Goal: Find specific page/section: Find specific page/section

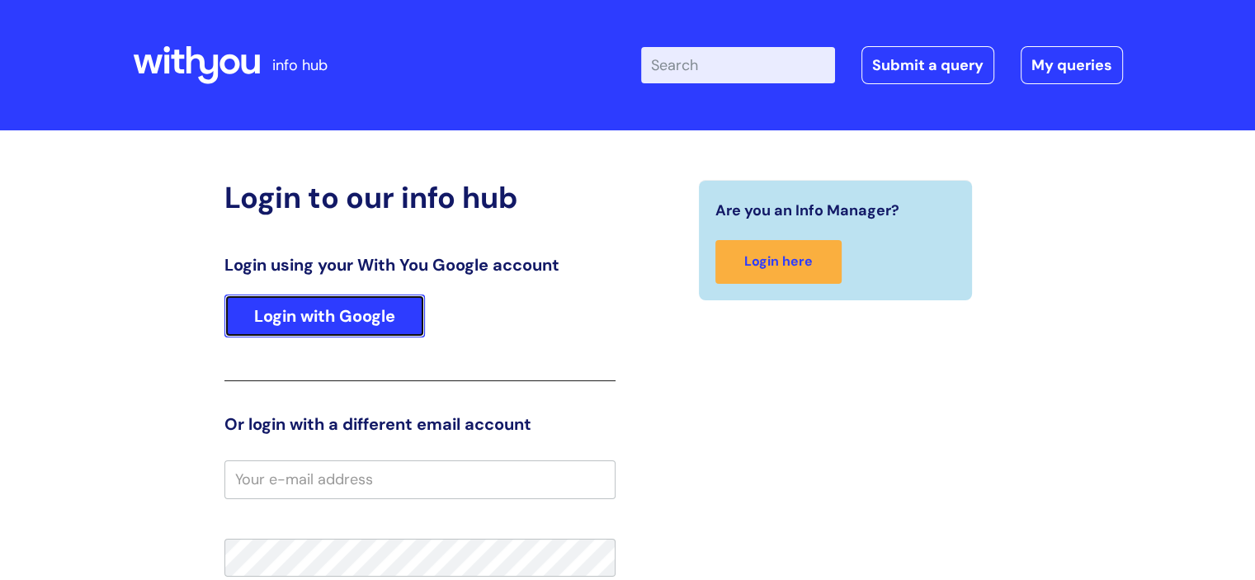
click at [337, 325] on link "Login with Google" at bounding box center [324, 316] width 201 height 43
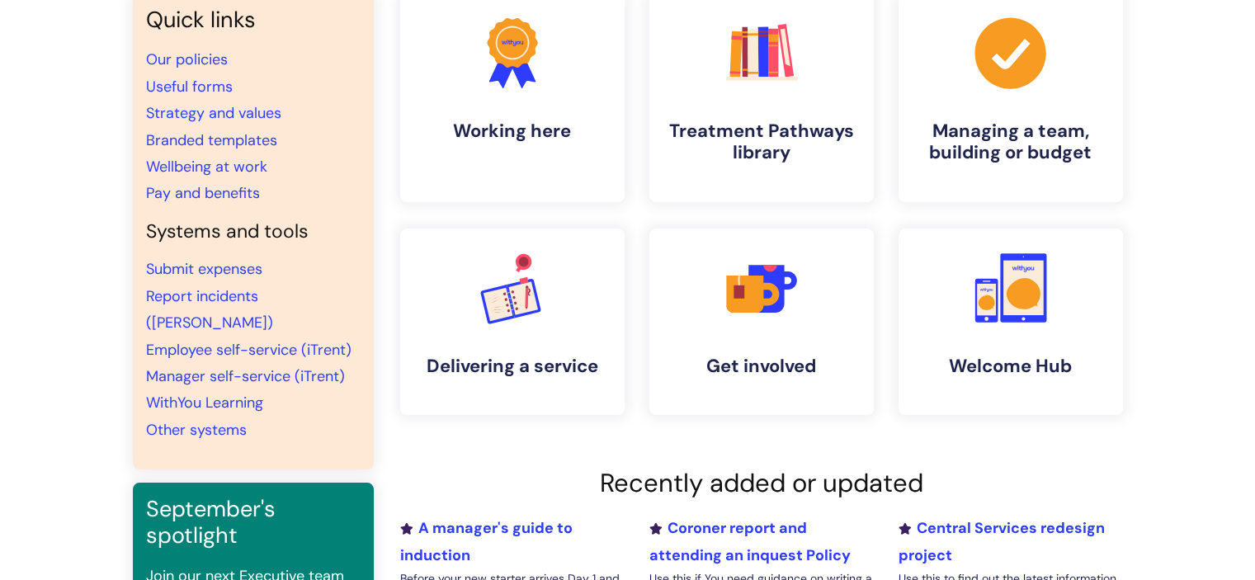
scroll to position [134, 0]
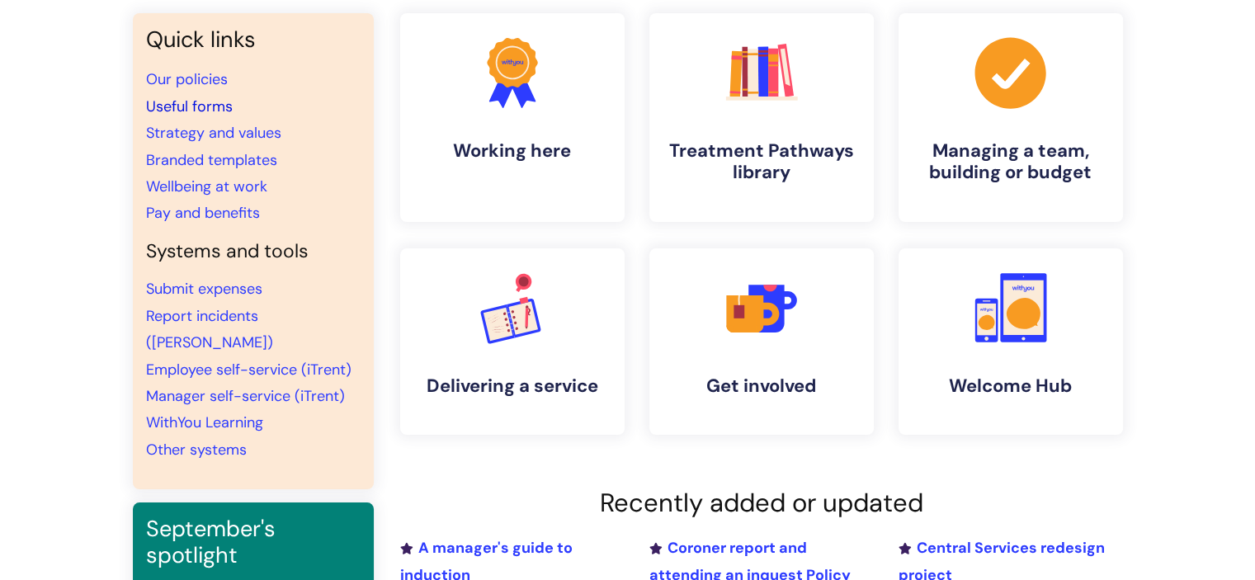
click at [186, 105] on link "Useful forms" at bounding box center [189, 107] width 87 height 20
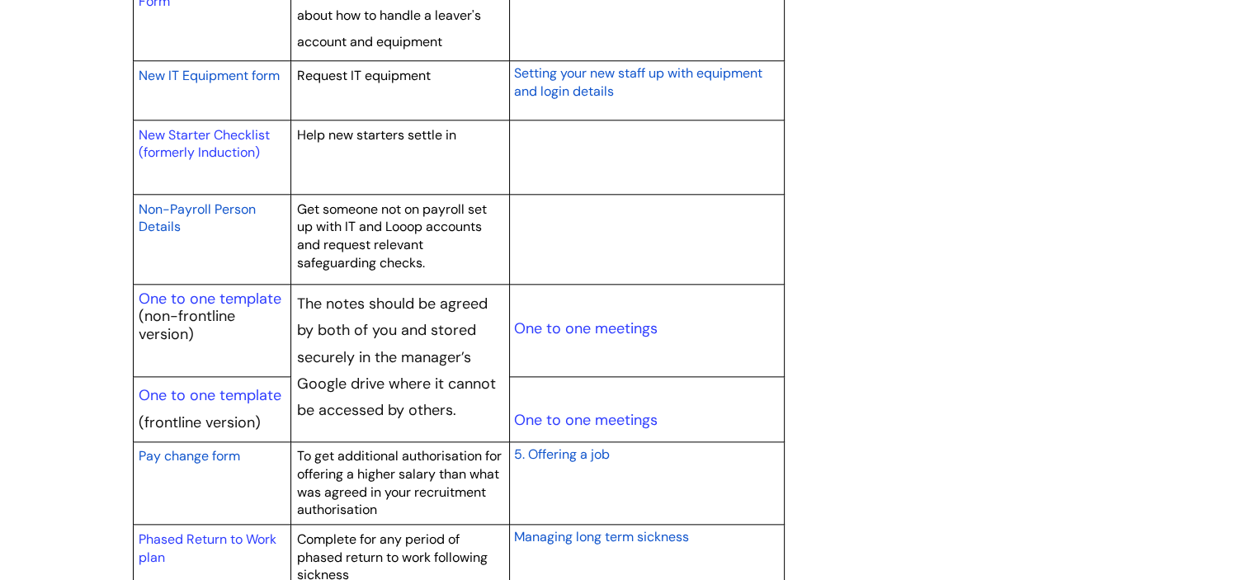
scroll to position [1817, 0]
